Goal: Transaction & Acquisition: Purchase product/service

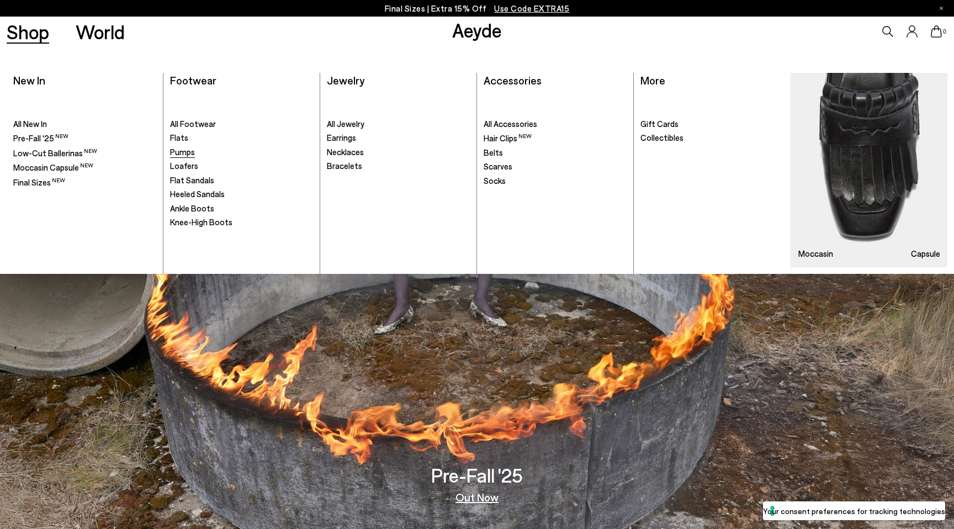
click at [186, 154] on span "Pumps" at bounding box center [182, 152] width 25 height 10
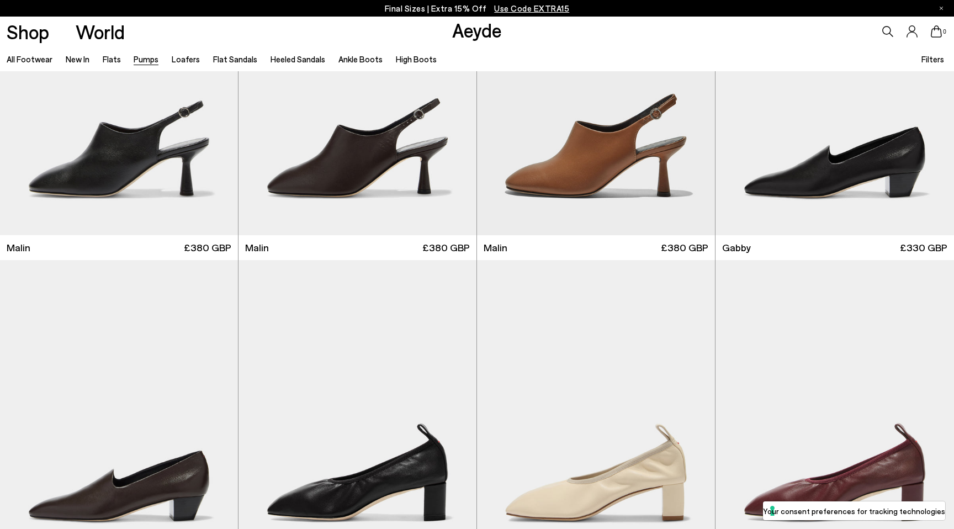
scroll to position [1733, 0]
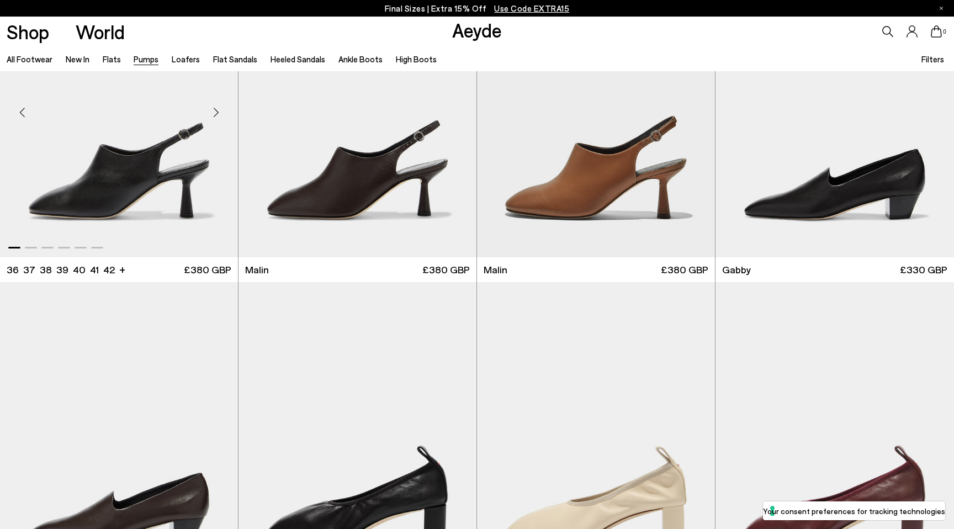
click at [221, 109] on div "Next slide" at bounding box center [215, 112] width 33 height 33
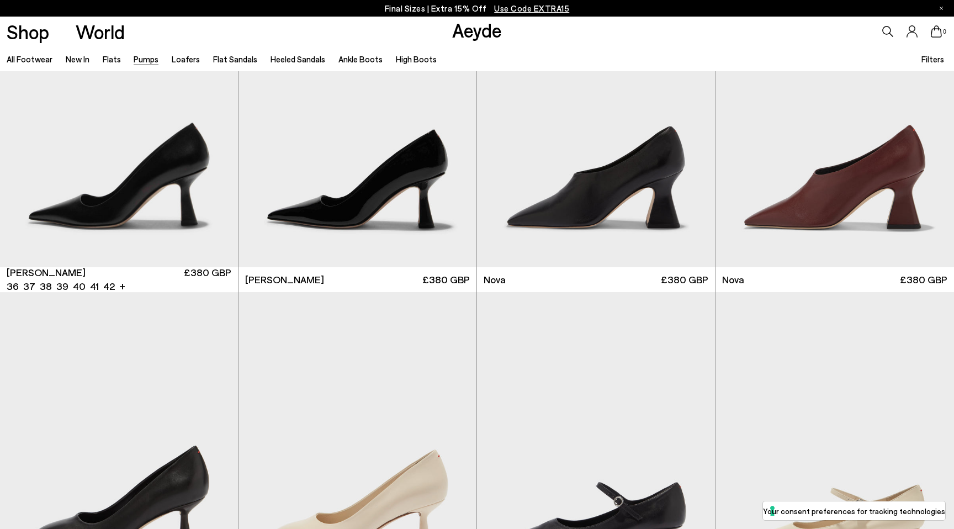
scroll to position [4298, 0]
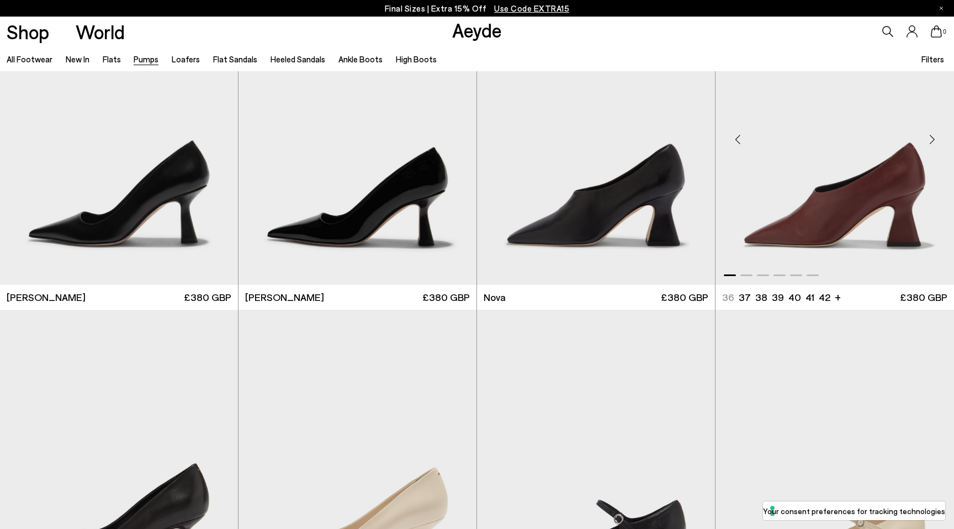
click at [819, 203] on img "1 / 6" at bounding box center [835, 135] width 239 height 299
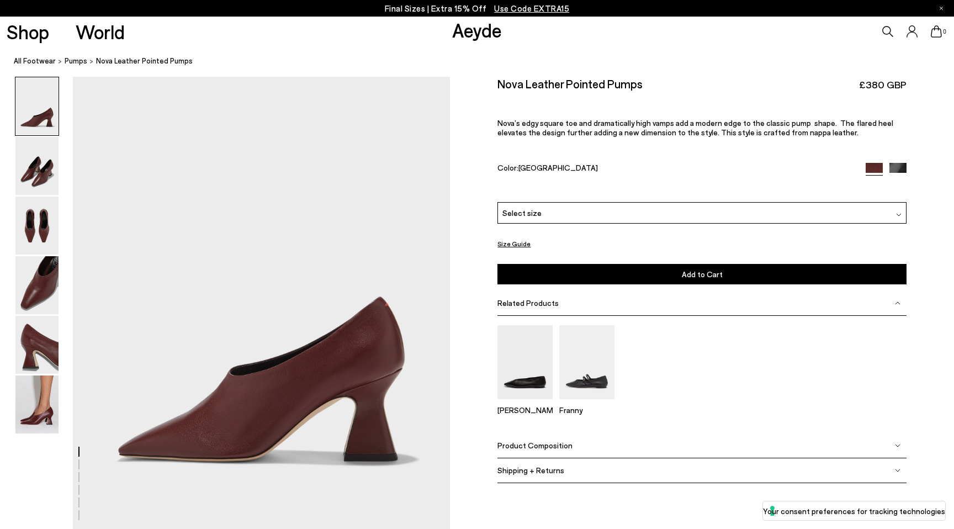
click at [625, 206] on div "Select size" at bounding box center [702, 213] width 409 height 22
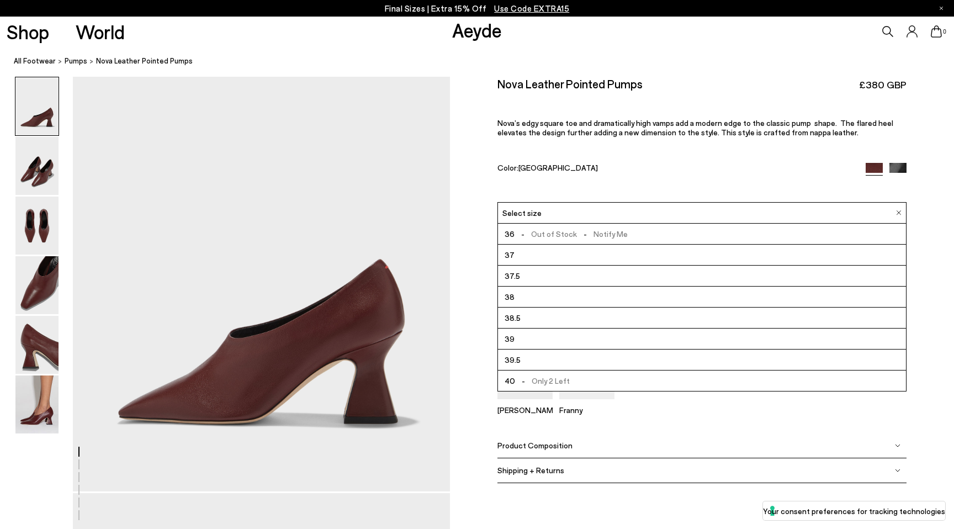
scroll to position [50, 0]
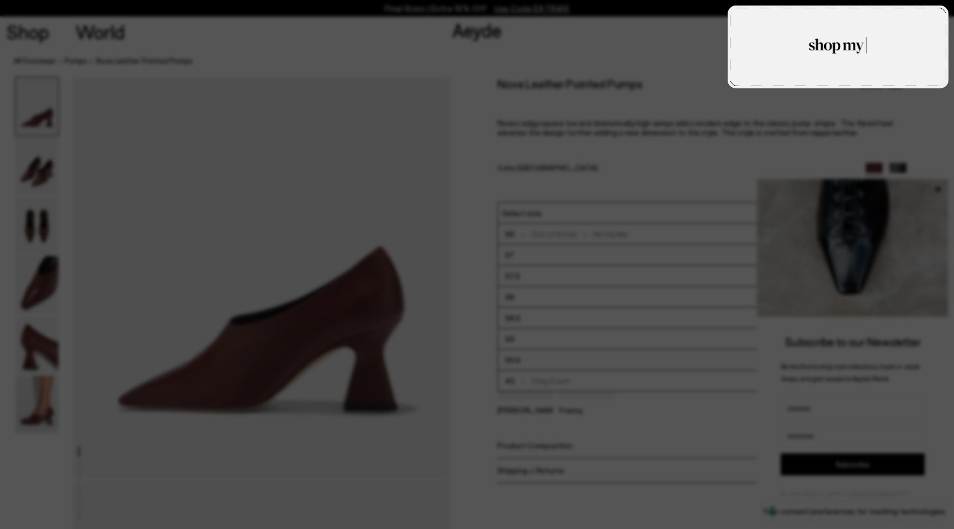
type textarea "**********"
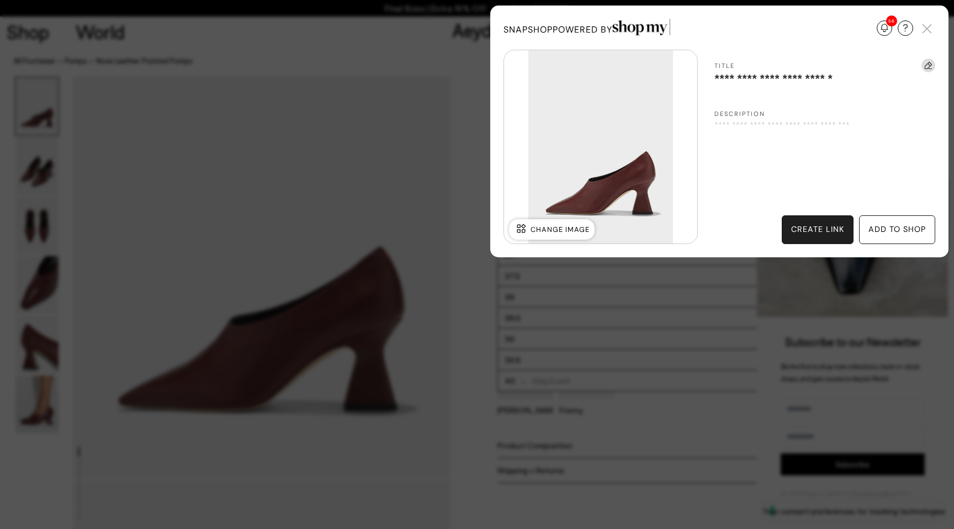
click at [906, 235] on div "add to shop" at bounding box center [897, 230] width 57 height 12
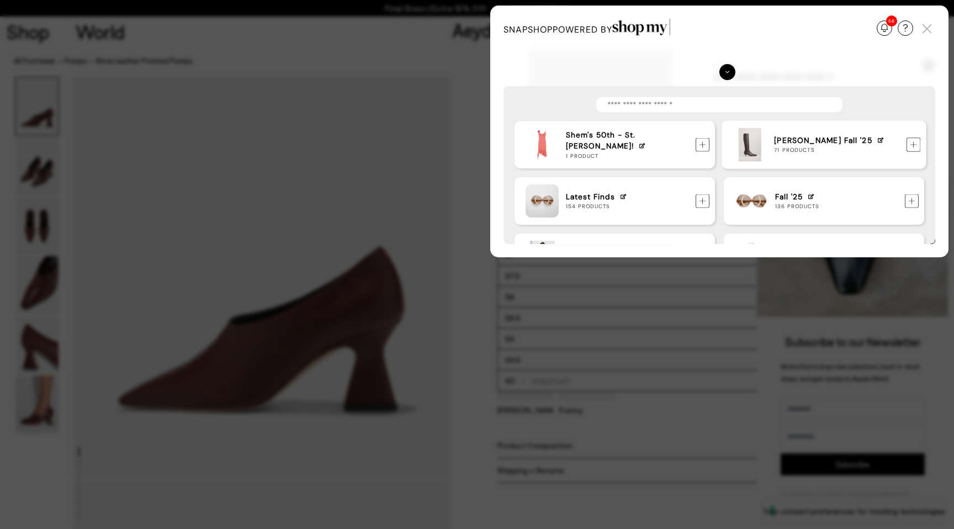
click at [914, 143] on img at bounding box center [914, 145] width 14 height 14
click at [465, 212] on div "Update Required We've detected that you are using an old version of SnapShop. I…" at bounding box center [477, 264] width 954 height 529
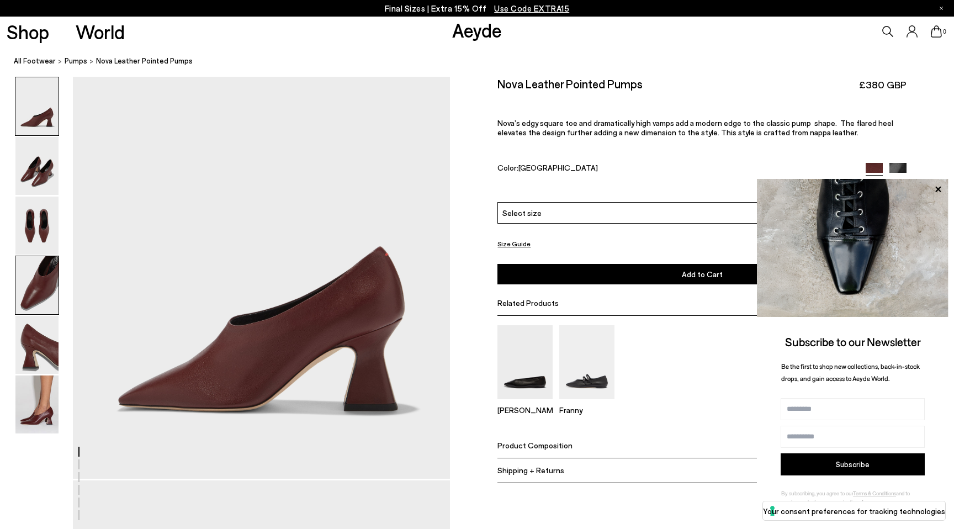
click at [28, 287] on img at bounding box center [36, 285] width 43 height 58
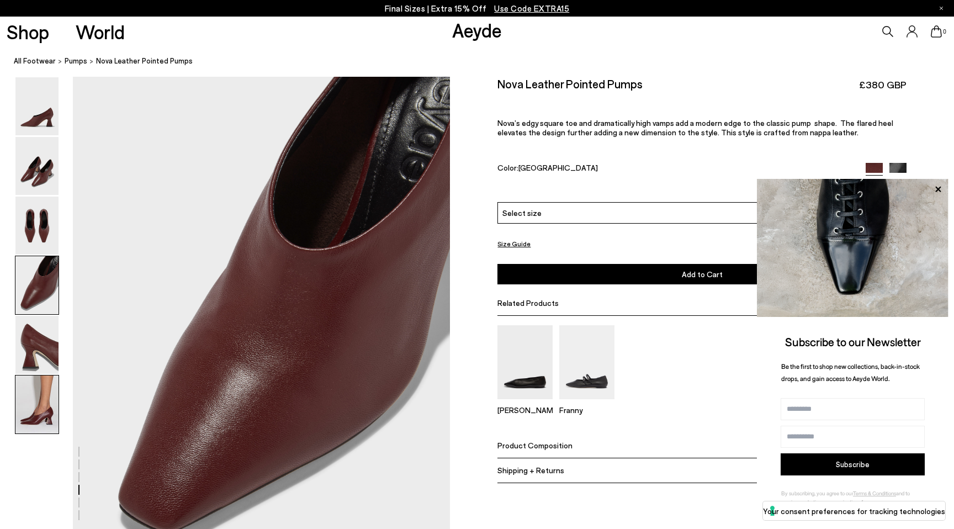
click at [30, 399] on img at bounding box center [36, 405] width 43 height 58
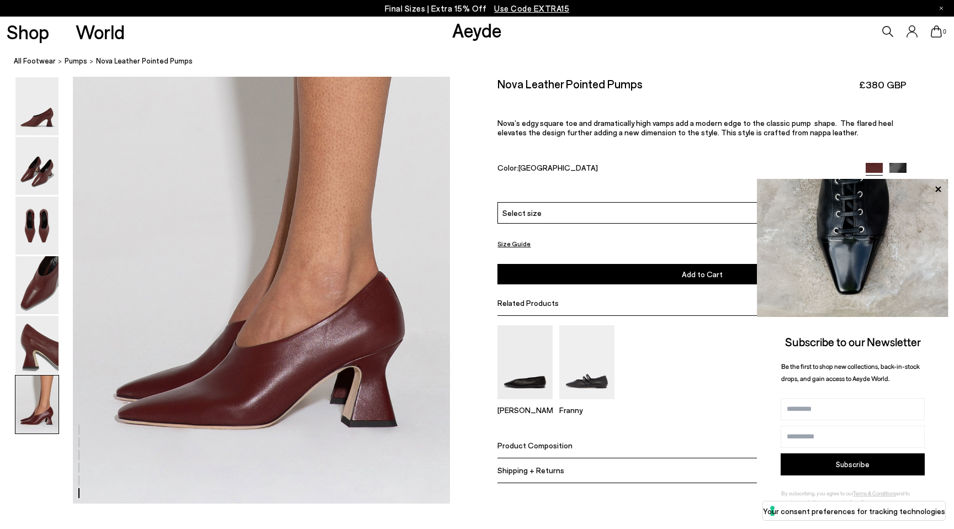
scroll to position [2550, 0]
click at [941, 188] on icon at bounding box center [938, 189] width 14 height 14
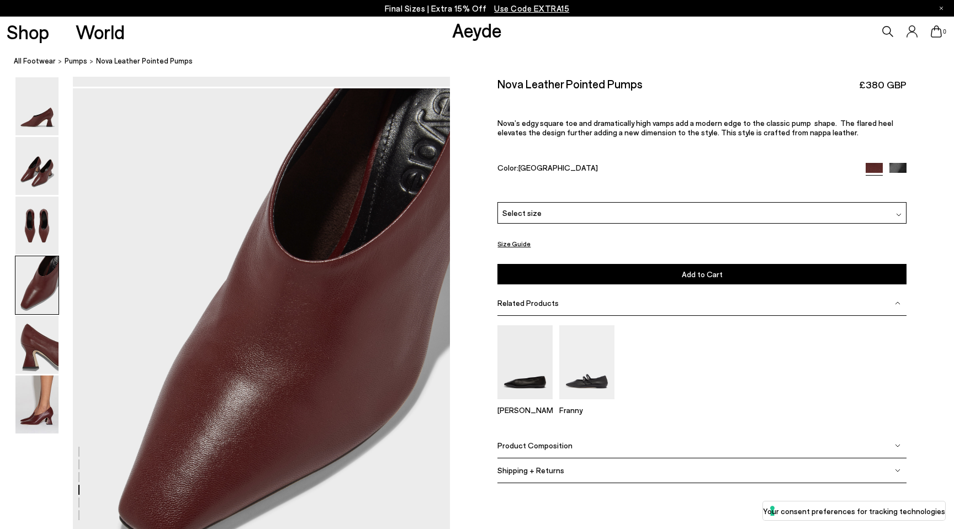
scroll to position [1429, 0]
